Goal: Use online tool/utility: Use online tool/utility

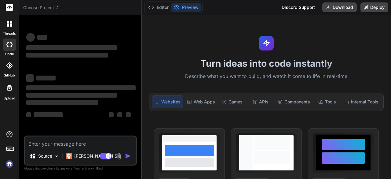
type textarea "x"
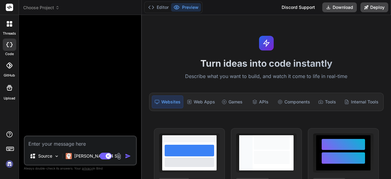
type textarea "sk-1bfe6f14011d44a6b9ce54c5f41627e5"
type textarea "x"
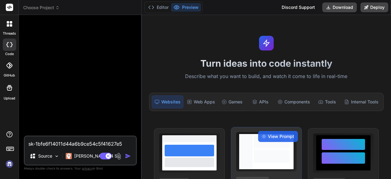
type textarea "x"
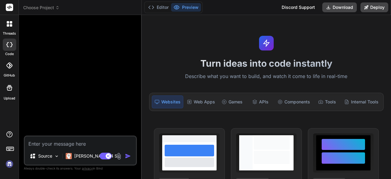
paste textarea "add full code Expert Mode Expert Mode enemies will deal about twice as much dam…"
type textarea "add full code Expert Mode Expert Mode enemies will deal about twice as much dam…"
type textarea "x"
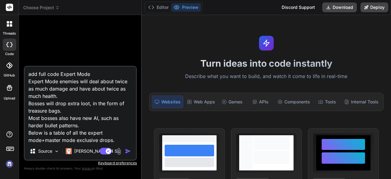
scroll to position [44, 0]
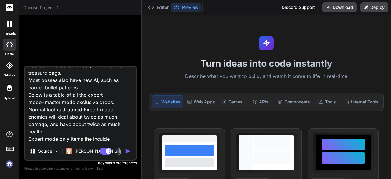
type textarea "add full code Expert Mode Expert Mode enemies will deal about twice as much dam…"
type textarea "x"
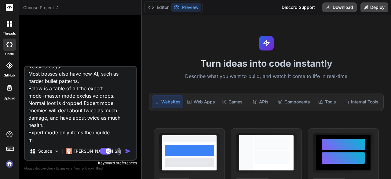
type textarea "add full code Expert Mode Expert Mode enemies will deal about twice as much dam…"
type textarea "x"
type textarea "add full code Expert Mode Expert Mode enemies will deal about twice as much dam…"
type textarea "x"
type textarea "add full code Expert Mode Expert Mode enemies will deal about twice as much dam…"
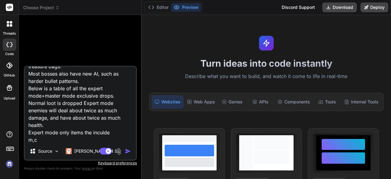
type textarea "x"
type textarea "add full code Expert Mode Expert Mode enemies will deal about twice as much dam…"
type textarea "x"
type textarea "add full code Expert Mode Expert Mode enemies will deal about twice as much dam…"
type textarea "x"
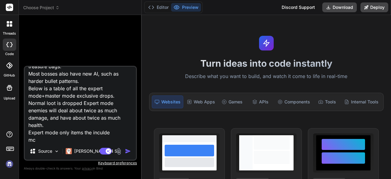
type textarea "add full code Expert Mode Expert Mode enemies will deal about twice as much dam…"
type textarea "x"
type textarea "add full code Expert Mode Expert Mode enemies will deal about twice as much dam…"
type textarea "x"
type textarea "add full code Expert Mode Expert Mode enemies will deal about twice as much dam…"
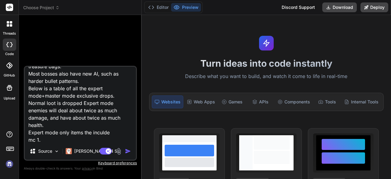
type textarea "x"
type textarea "add full code Expert Mode Expert Mode enemies will deal about twice as much dam…"
type textarea "x"
type textarea "add full code Expert Mode Expert Mode enemies will deal about twice as much dam…"
type textarea "x"
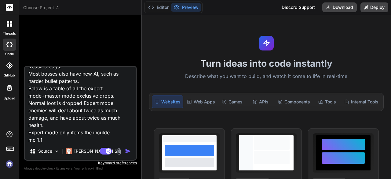
type textarea "add full code Expert Mode Expert Mode enemies will deal about twice as much dam…"
type textarea "x"
type textarea "add full code Expert Mode Expert Mode enemies will deal about twice as much dam…"
type textarea "x"
type textarea "add full code Expert Mode Expert Mode enemies will deal about twice as much dam…"
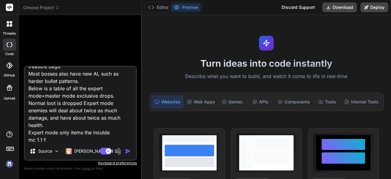
type textarea "x"
type textarea "add full code Expert Mode Expert Mode enemies will deal about twice as much dam…"
type textarea "x"
type textarea "add full code Expert Mode Expert Mode enemies will deal about twice as much dam…"
type textarea "x"
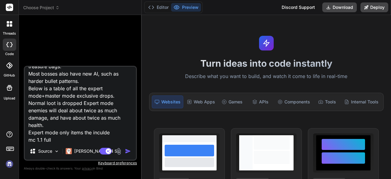
type textarea "add full code Expert Mode Expert Mode enemies will deal about twice as much dam…"
type textarea "x"
type textarea "add full code Expert Mode Expert Mode enemies will deal about twice as much dam…"
type textarea "x"
type textarea "add full code Expert Mode Expert Mode enemies will deal about twice as much dam…"
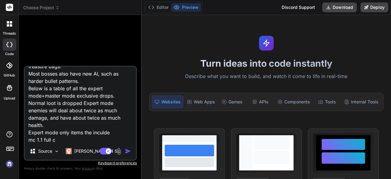
type textarea "x"
type textarea "add full code Expert Mode Expert Mode enemies will deal about twice as much dam…"
type textarea "x"
type textarea "add full code Expert Mode Expert Mode enemies will deal about twice as much dam…"
type textarea "x"
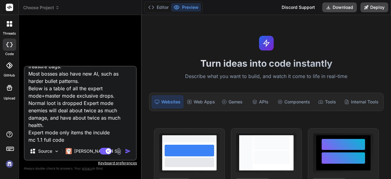
type textarea "add full code Expert Mode Expert Mode enemies will deal about twice as much dam…"
click at [128, 153] on img "button" at bounding box center [128, 151] width 6 height 6
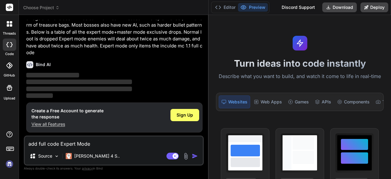
scroll to position [18, 0]
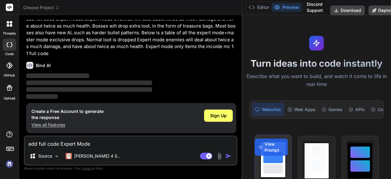
drag, startPoint x: 141, startPoint y: 126, endPoint x: 287, endPoint y: 141, distance: 146.5
click at [321, 144] on div "Choose Project Created with Pixso. Bind AI Web Search Created with Pixso. Code …" at bounding box center [205, 89] width 372 height 179
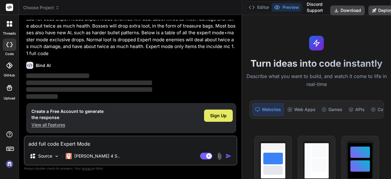
click at [227, 120] on div "Sign Up" at bounding box center [218, 115] width 29 height 12
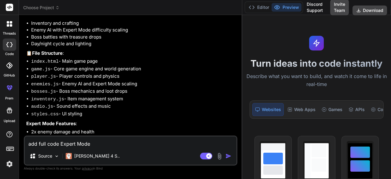
scroll to position [170, 0]
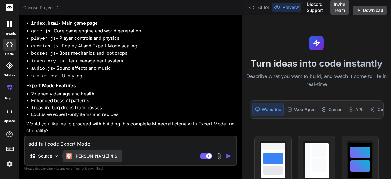
click at [80, 156] on p "Claude 4 S.." at bounding box center [97, 156] width 46 height 6
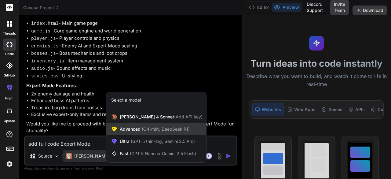
click at [157, 129] on span "(O4-mini, DeepSeek R1)" at bounding box center [165, 128] width 49 height 5
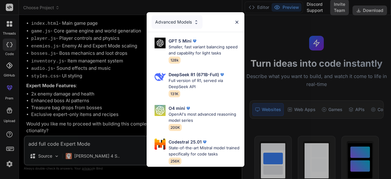
click at [53, 159] on div "Advanced Models GPT 5 Mini Smaller, fast variant balancing speed and capability…" at bounding box center [195, 89] width 391 height 179
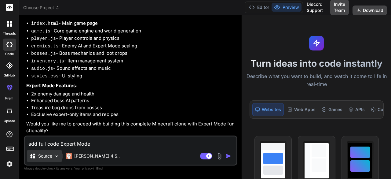
click at [54, 155] on img at bounding box center [56, 155] width 5 height 5
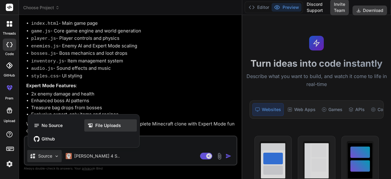
click at [110, 127] on span "File Uploads" at bounding box center [108, 125] width 26 height 6
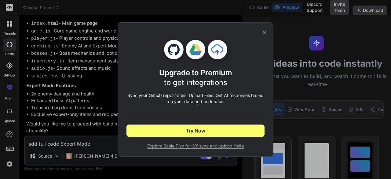
click at [65, 145] on div "Upgrade to Premium to get integrations Sync your Github repositories, Upload Fi…" at bounding box center [195, 89] width 391 height 179
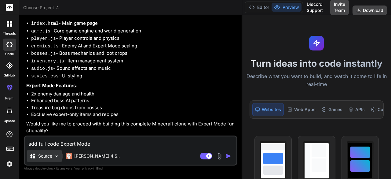
click at [42, 154] on p "Source" at bounding box center [45, 156] width 14 height 6
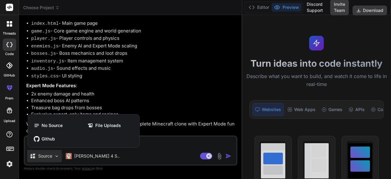
click at [159, 147] on div at bounding box center [195, 89] width 391 height 179
type textarea "x"
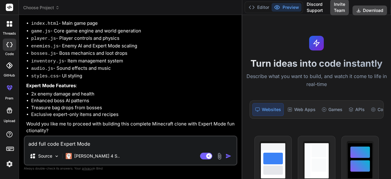
click at [166, 127] on p "Would you like me to proceed with building this complete Minecraft clone with E…" at bounding box center [131, 127] width 210 height 14
click at [166, 123] on p "Would you like me to proceed with building this complete Minecraft clone with E…" at bounding box center [131, 127] width 210 height 14
copy p "Minecraft"
click at [97, 136] on div "add full code Expert Mode Expert Mode enemies will deal about twice as much dam…" at bounding box center [130, 150] width 213 height 30
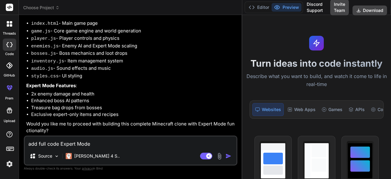
click at [96, 139] on textarea "add full code Expert Mode Expert Mode enemies will deal about twice as much dam…" at bounding box center [131, 141] width 212 height 11
paste textarea "Minecraft"
type textarea "Minecraft"
type textarea "x"
type textarea "Minecraft j"
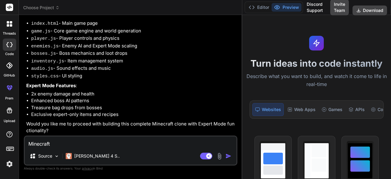
type textarea "x"
type textarea "Minecraft ja"
type textarea "x"
type textarea "Minecraft jav"
type textarea "x"
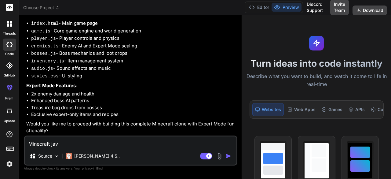
type textarea "Minecraft java"
type textarea "x"
type textarea "Minecraft java"
type textarea "x"
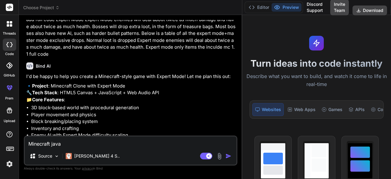
scroll to position [0, 0]
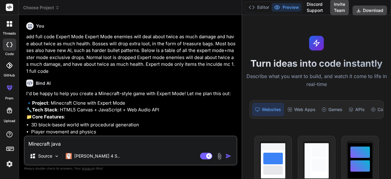
click at [30, 35] on p "add full code Expert Mode Expert Mode enemies will deal about twice as much dam…" at bounding box center [131, 53] width 210 height 41
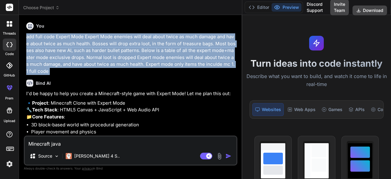
drag, startPoint x: 30, startPoint y: 35, endPoint x: 89, endPoint y: 71, distance: 69.4
click at [89, 71] on p "add full code Expert Mode Expert Mode enemies will deal about twice as much dam…" at bounding box center [131, 53] width 210 height 41
copy div "add full code Expert Mode Expert Mode enemies will deal about twice as much dam…"
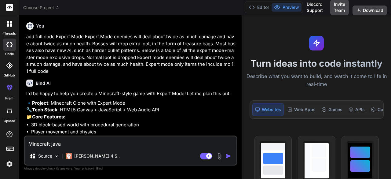
click at [94, 143] on textarea "Minecraft java" at bounding box center [131, 141] width 212 height 11
paste textarea "add full code Expert Mode Expert Mode enemies will deal about twice as much dam…"
type textarea "Minecraft java add full code Expert Mode Expert Mode enemies will deal about tw…"
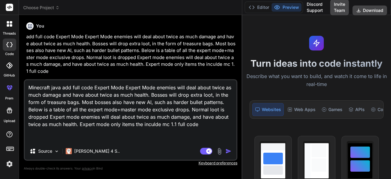
type textarea "x"
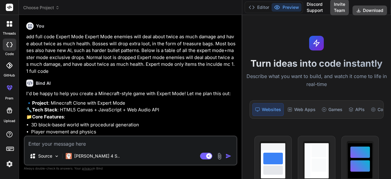
scroll to position [268, 0]
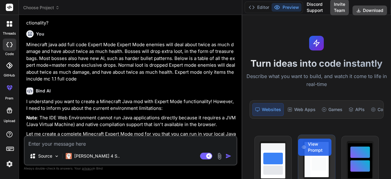
type textarea "x"
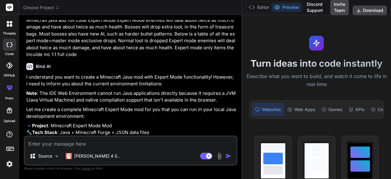
scroll to position [414, 0]
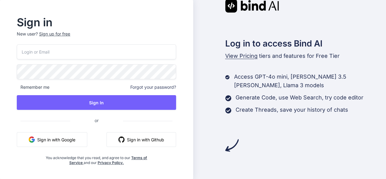
click at [67, 132] on div "Remember me Forgot your password? Sign In or Sign in with Google Sign in with G…" at bounding box center [96, 104] width 159 height 121
click at [69, 135] on button "Sign in with Google" at bounding box center [52, 139] width 71 height 15
